Goal: Information Seeking & Learning: Learn about a topic

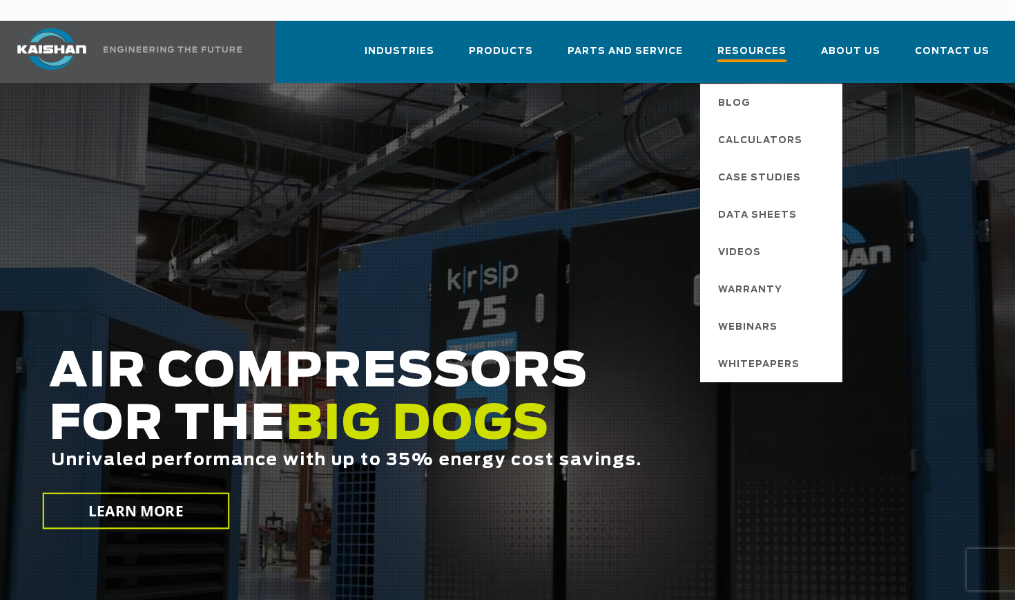
click at [552, 44] on span "Resources" at bounding box center [752, 53] width 69 height 19
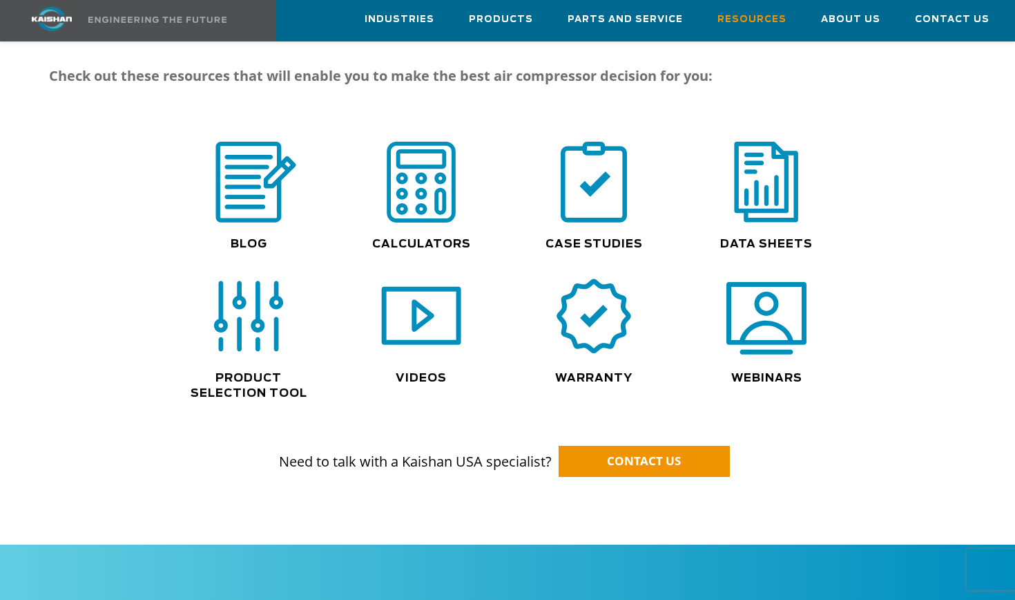
scroll to position [977, 0]
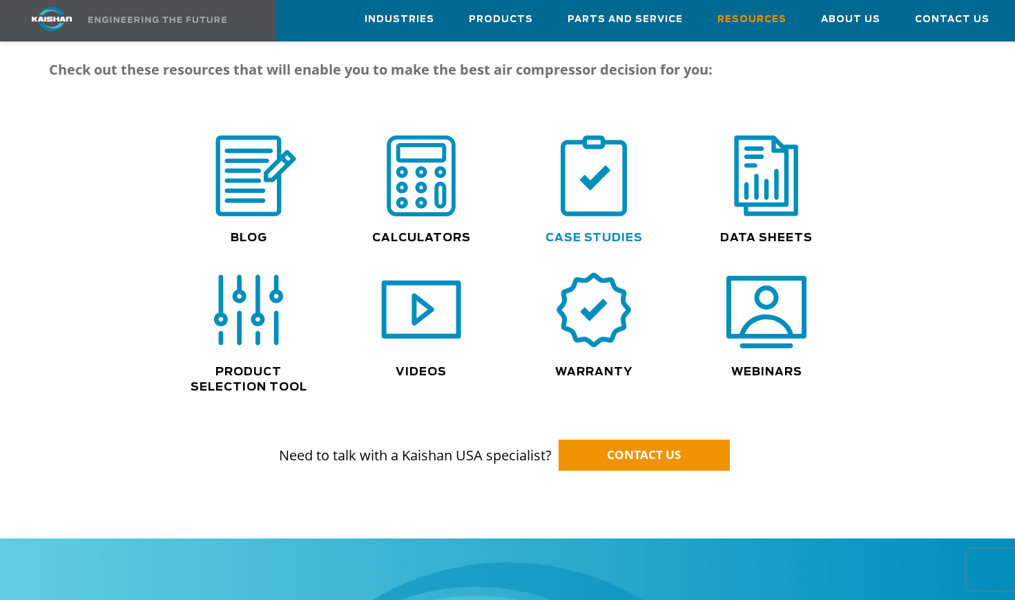
click at [624, 232] on link "Case Studies" at bounding box center [594, 237] width 97 height 11
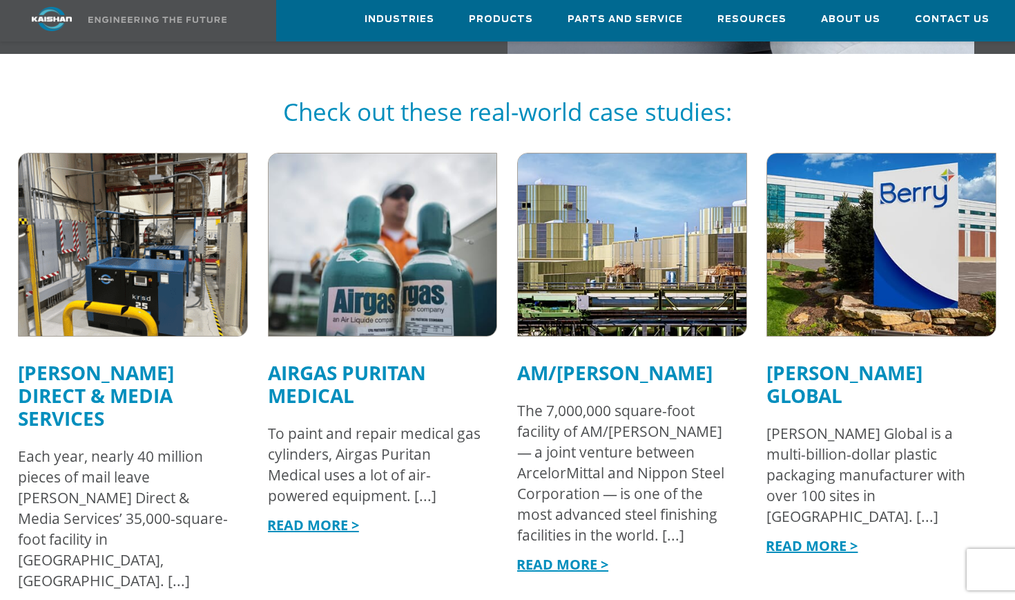
scroll to position [850, 0]
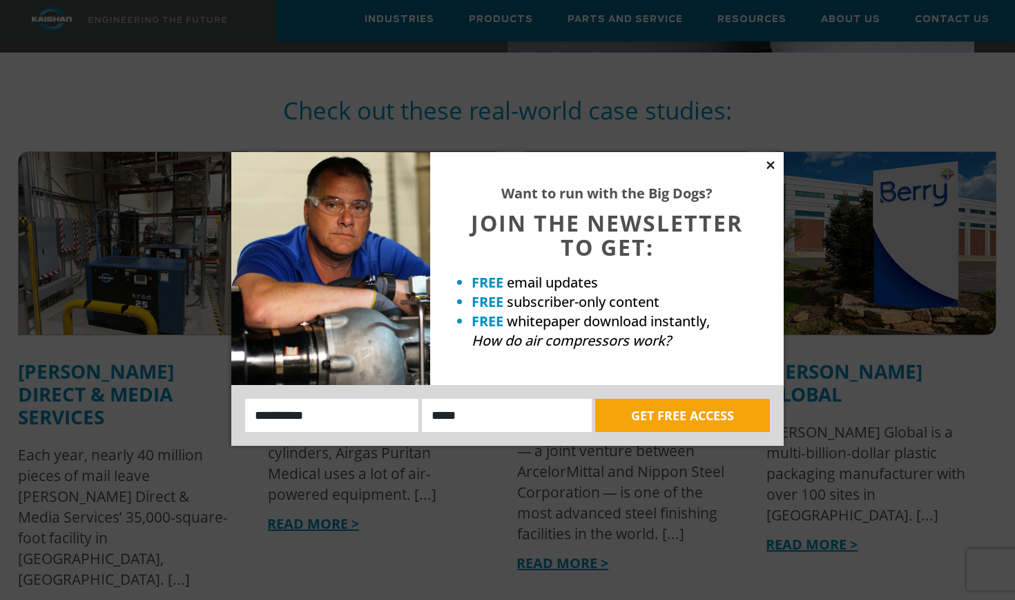
click at [772, 166] on icon at bounding box center [771, 165] width 8 height 8
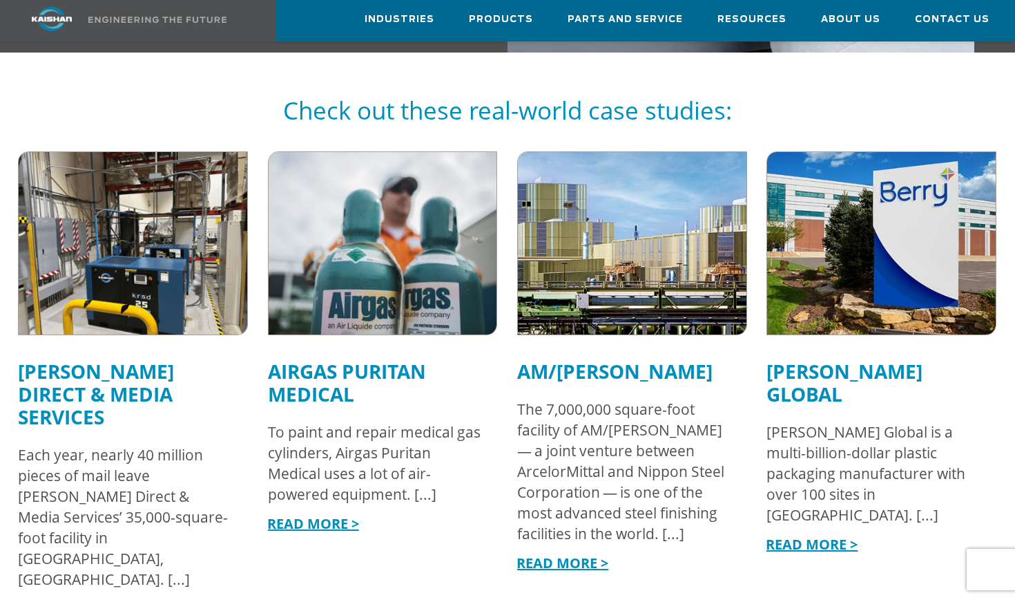
click at [449, 222] on img at bounding box center [382, 243] width 251 height 201
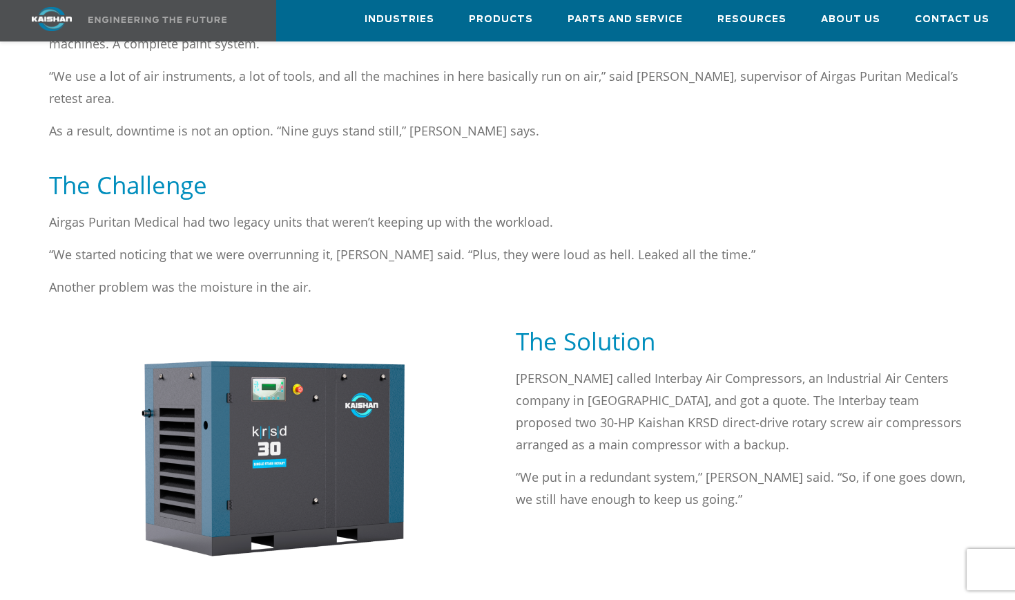
scroll to position [517, 0]
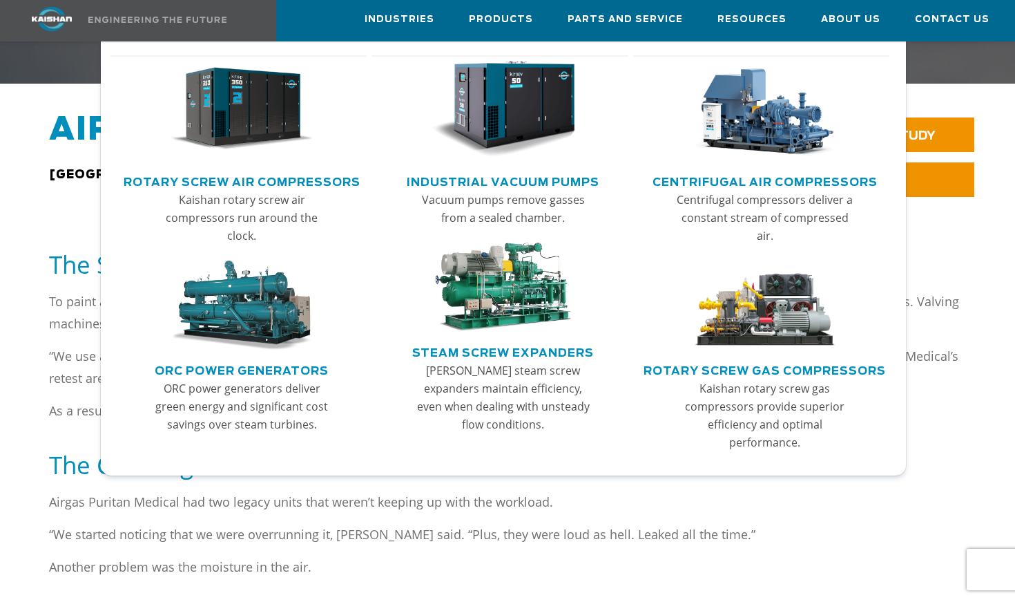
click at [281, 122] on img "Main menu" at bounding box center [242, 109] width 144 height 97
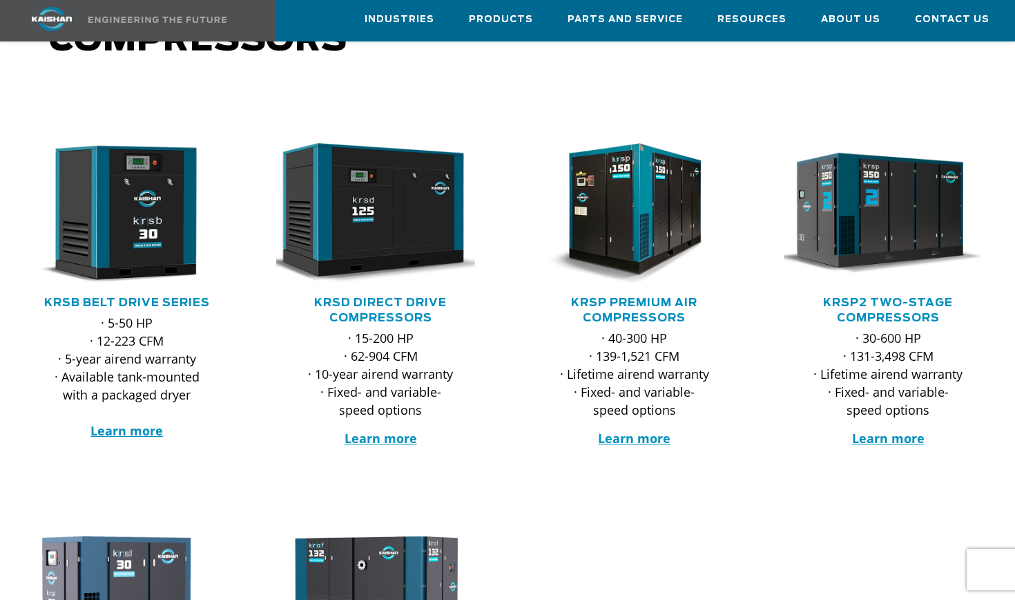
scroll to position [184, 0]
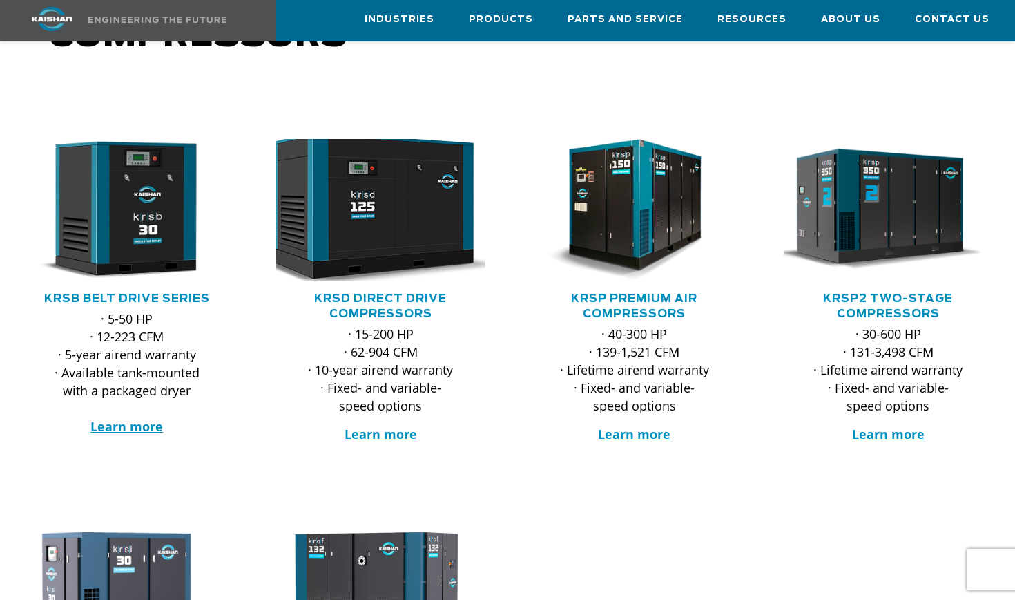
click at [392, 216] on img at bounding box center [370, 209] width 231 height 155
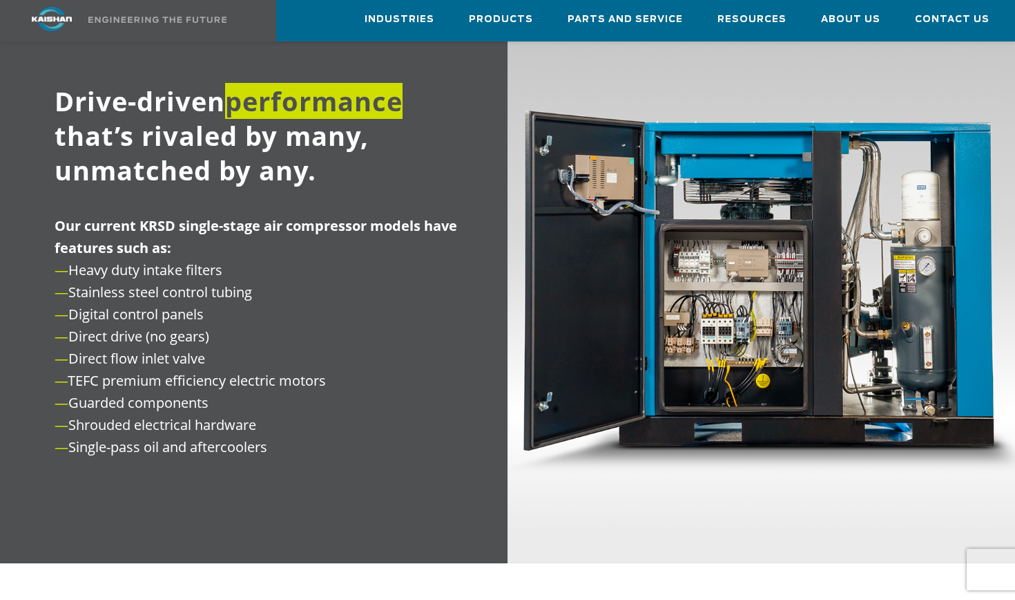
scroll to position [1516, 0]
